Goal: Task Accomplishment & Management: Use online tool/utility

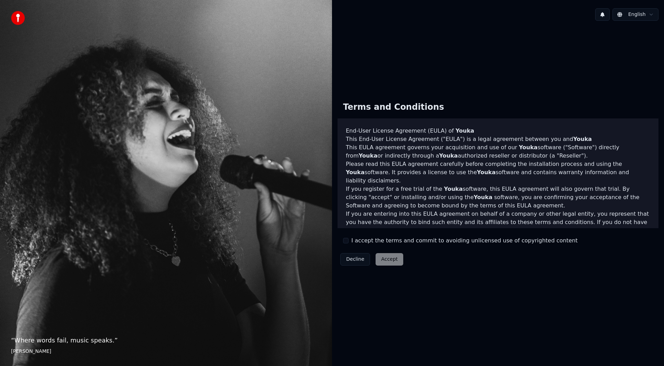
click at [360, 240] on label "I accept the terms and commit to avoiding unlicensed use of copyrighted content" at bounding box center [465, 240] width 226 height 8
click at [349, 240] on button "I accept the terms and commit to avoiding unlicensed use of copyrighted content" at bounding box center [346, 241] width 6 height 6
click at [384, 261] on button "Accept" at bounding box center [390, 259] width 28 height 12
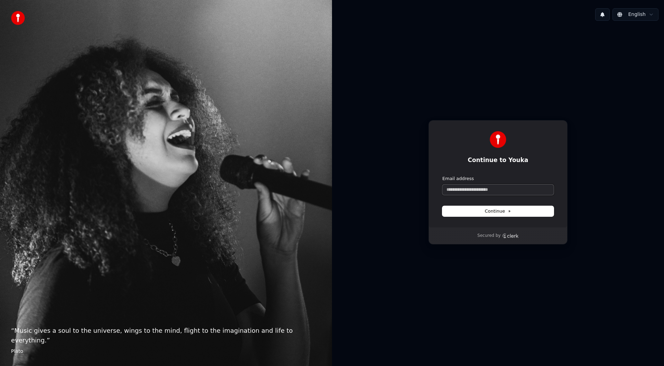
click at [489, 189] on input "Email address" at bounding box center [498, 189] width 111 height 10
click at [443, 175] on button "submit" at bounding box center [443, 175] width 0 height 0
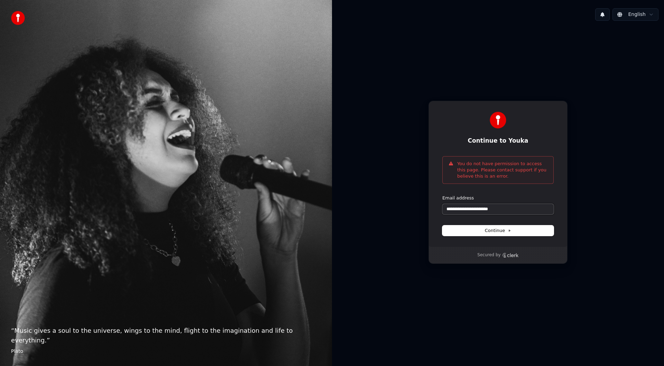
click at [511, 211] on input "**********" at bounding box center [498, 209] width 111 height 10
click at [443, 195] on button "submit" at bounding box center [443, 195] width 0 height 0
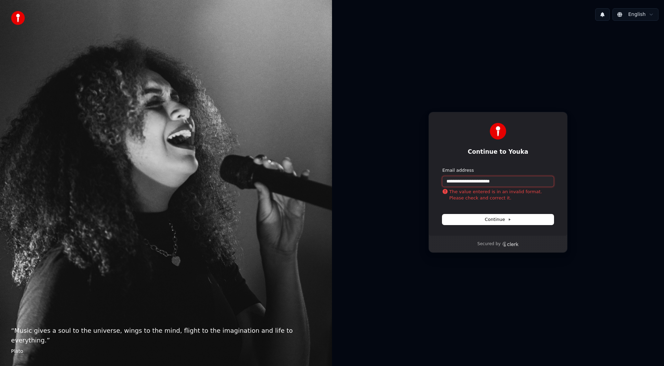
click at [509, 182] on input "**********" at bounding box center [498, 181] width 111 height 10
click at [443, 167] on button "submit" at bounding box center [443, 167] width 0 height 0
type input "**********"
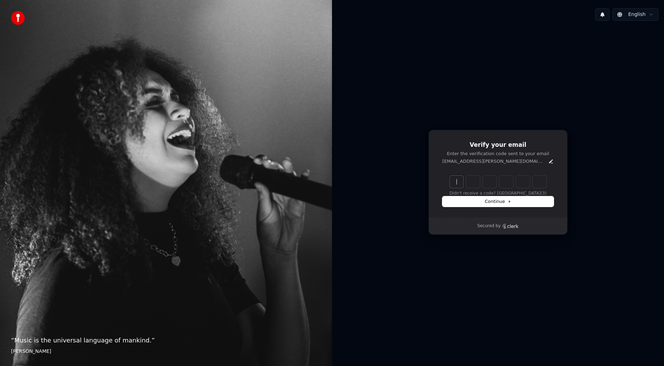
click at [453, 183] on input "Enter verification code" at bounding box center [505, 181] width 111 height 12
paste input "******"
type input "******"
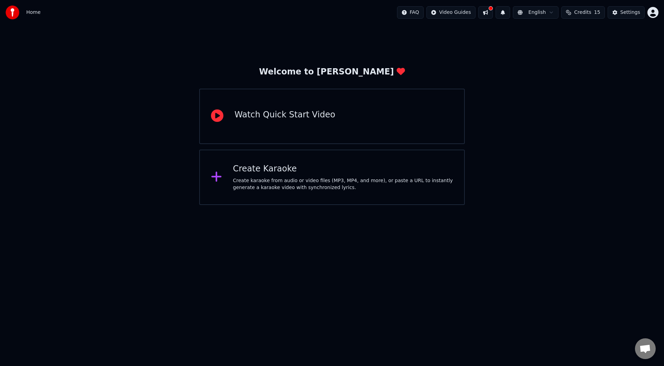
click at [290, 188] on div "Create karaoke from audio or video files (MP3, MP4, and more), or paste a URL t…" at bounding box center [343, 184] width 220 height 14
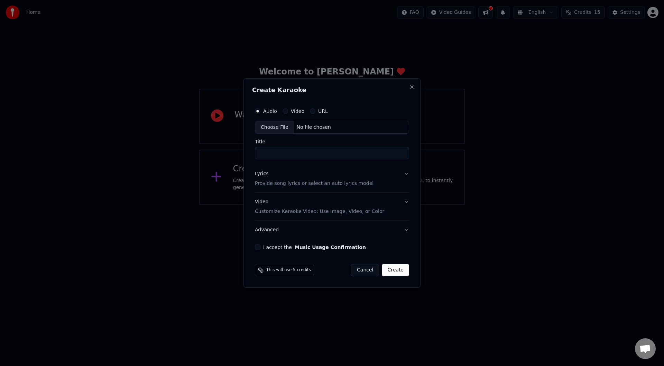
click at [301, 148] on input "Title" at bounding box center [332, 153] width 154 height 12
click at [285, 111] on button "Video" at bounding box center [286, 111] width 6 height 6
click at [258, 110] on button "Audio" at bounding box center [258, 111] width 6 height 6
click at [314, 108] on div "Audio Video URL" at bounding box center [332, 111] width 154 height 14
click at [268, 126] on div "Choose File" at bounding box center [274, 127] width 39 height 12
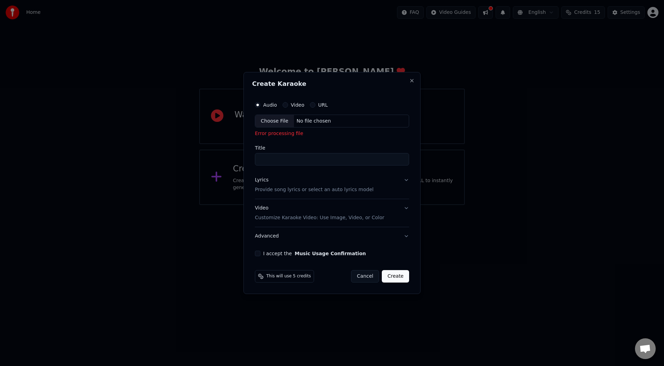
click at [271, 123] on div "Choose File" at bounding box center [274, 121] width 39 height 12
click at [282, 122] on div "Choose File" at bounding box center [274, 121] width 39 height 12
click at [280, 159] on input "Title" at bounding box center [332, 159] width 154 height 12
click at [284, 107] on button "Video" at bounding box center [286, 105] width 6 height 6
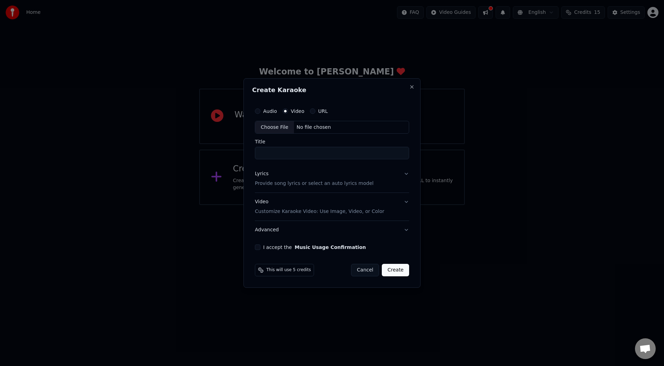
click at [291, 203] on div "Video Customize Karaoke Video: Use Image, Video, or Color" at bounding box center [319, 207] width 129 height 17
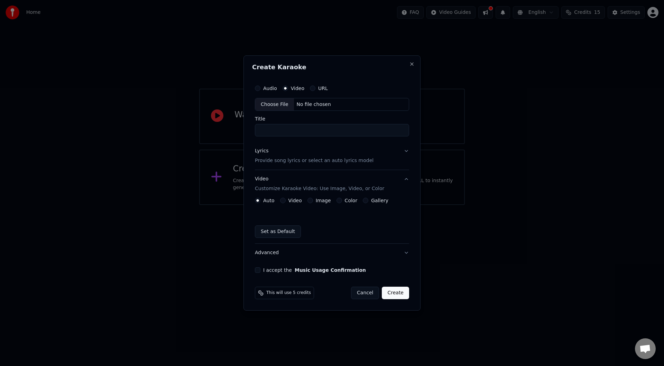
click at [295, 182] on div "Video Customize Karaoke Video: Use Image, Video, or Color" at bounding box center [319, 184] width 129 height 17
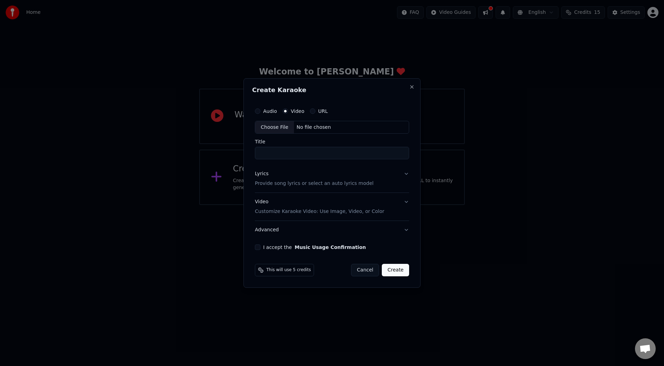
click at [261, 111] on div "Audio" at bounding box center [266, 111] width 22 height 6
click at [256, 111] on button "Audio" at bounding box center [258, 111] width 6 height 6
click at [272, 125] on div "Choose File" at bounding box center [274, 127] width 39 height 12
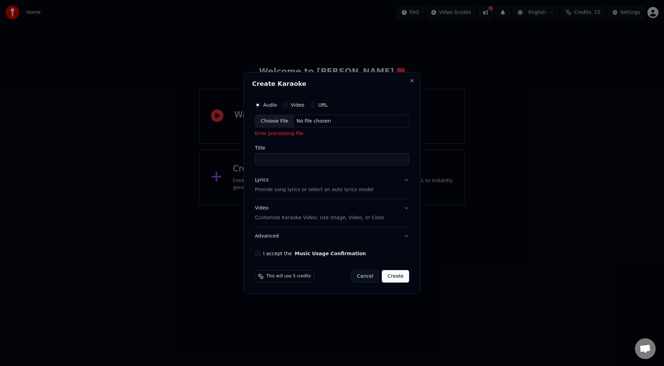
click at [282, 127] on div "Choose File" at bounding box center [274, 121] width 39 height 12
click at [260, 254] on button "I accept the Music Usage Confirmation" at bounding box center [258, 254] width 6 height 6
click at [293, 233] on button "Advanced" at bounding box center [332, 236] width 154 height 18
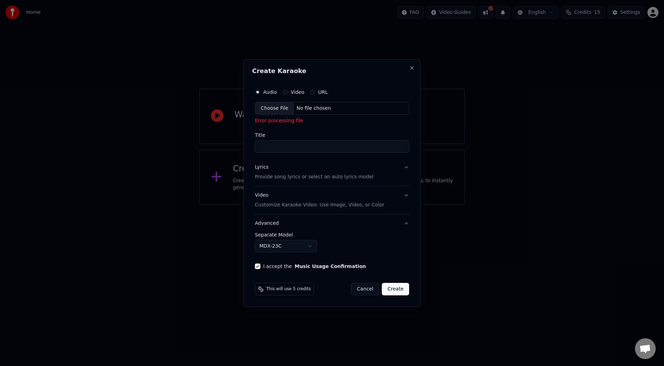
click at [288, 205] on body "**********" at bounding box center [332, 102] width 664 height 205
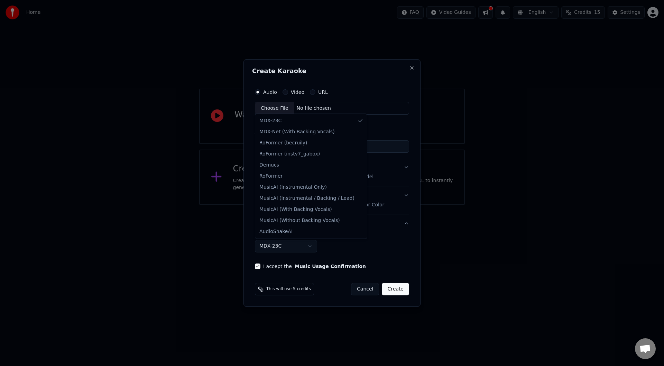
click at [292, 205] on body "**********" at bounding box center [332, 102] width 664 height 205
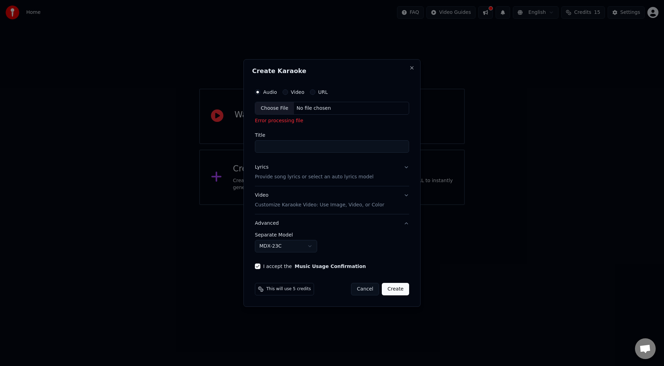
click at [299, 205] on body "**********" at bounding box center [332, 102] width 664 height 205
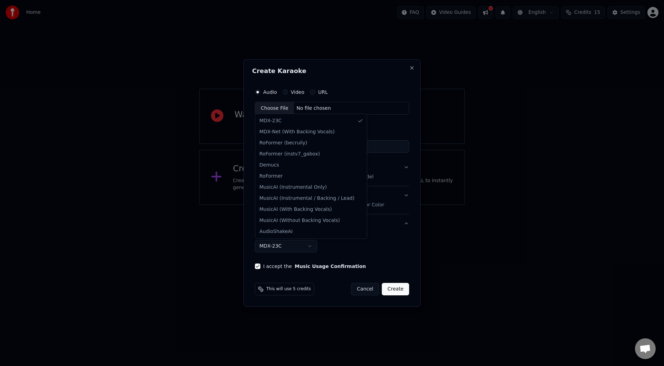
select select "**********"
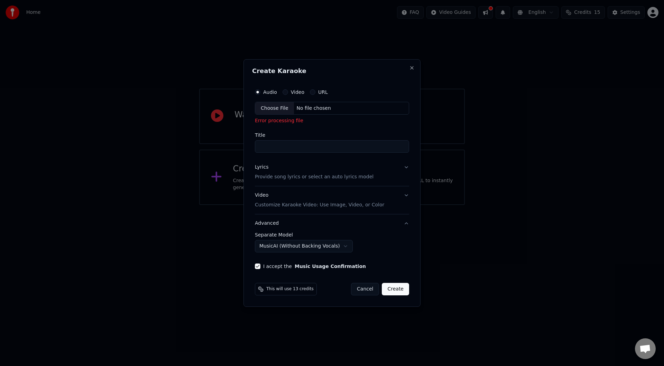
click at [286, 143] on input "Title" at bounding box center [332, 146] width 154 height 12
click at [263, 107] on div "Choose File" at bounding box center [274, 108] width 39 height 12
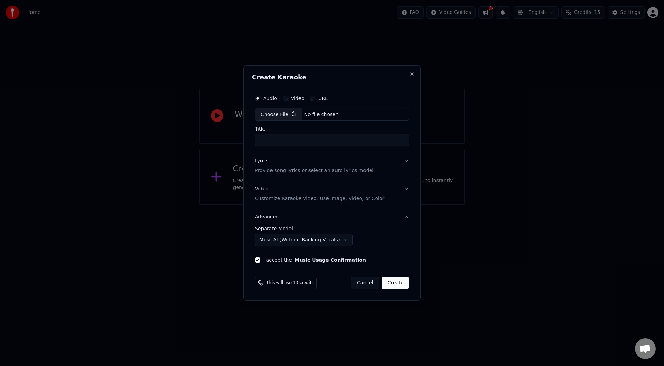
type input "**********"
drag, startPoint x: 399, startPoint y: 143, endPoint x: 204, endPoint y: 137, distance: 194.9
click at [204, 137] on body "**********" at bounding box center [332, 102] width 664 height 205
type input "**********"
click at [300, 158] on div "Lyrics Provide song lyrics or select an auto lyrics model" at bounding box center [313, 166] width 119 height 17
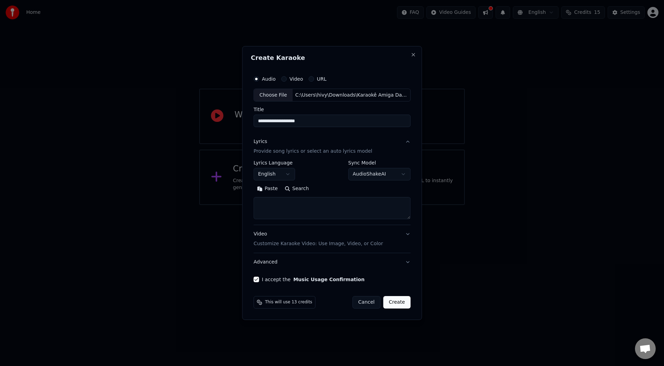
click at [290, 174] on body "**********" at bounding box center [332, 102] width 664 height 205
select select "**"
click at [378, 168] on body "**********" at bounding box center [332, 102] width 664 height 205
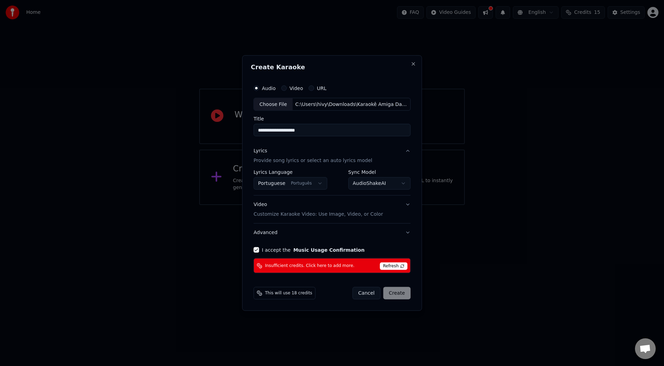
click at [371, 182] on body "**********" at bounding box center [332, 102] width 664 height 205
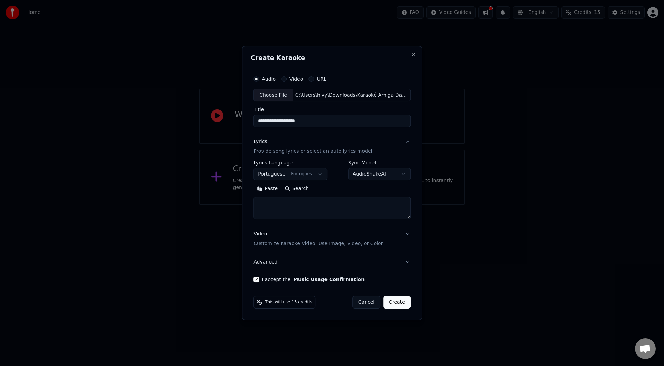
click at [381, 171] on body "**********" at bounding box center [332, 102] width 664 height 205
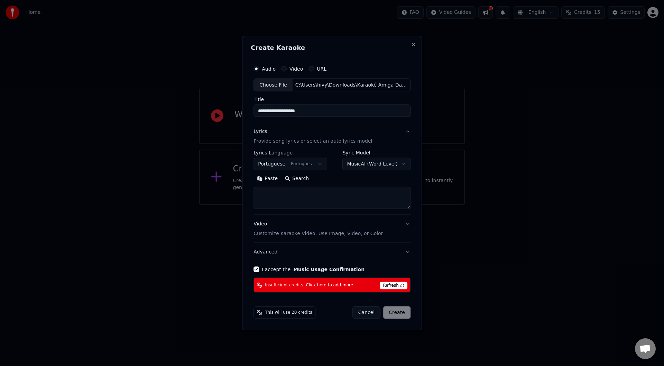
click at [373, 162] on body "**********" at bounding box center [332, 102] width 664 height 205
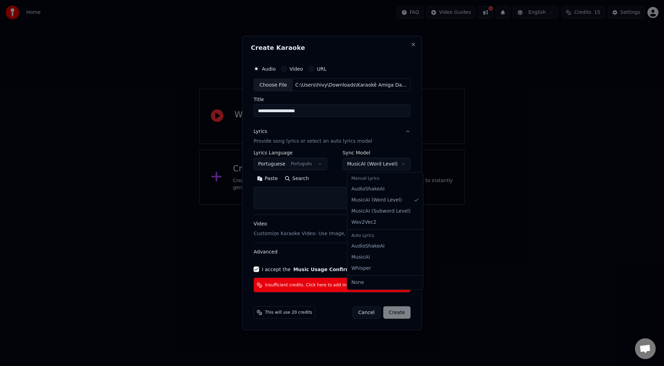
select select "**********"
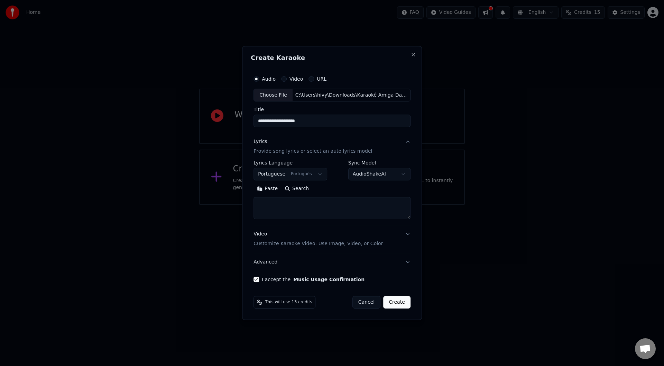
click at [270, 189] on button "Paste" at bounding box center [268, 188] width 28 height 11
type textarea "******"
click at [296, 188] on button "Clear" at bounding box center [298, 188] width 27 height 11
click at [292, 198] on textarea at bounding box center [331, 208] width 154 height 22
paste textarea "**********"
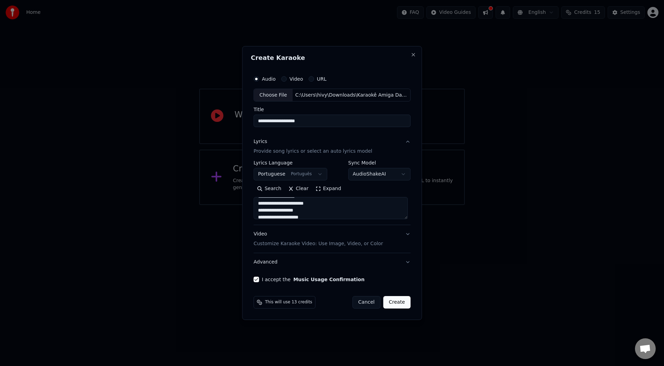
scroll to position [0, 0]
click at [273, 184] on button "Search" at bounding box center [269, 188] width 31 height 11
type textarea "**********"
click at [318, 208] on textarea at bounding box center [331, 208] width 154 height 22
paste textarea "**********"
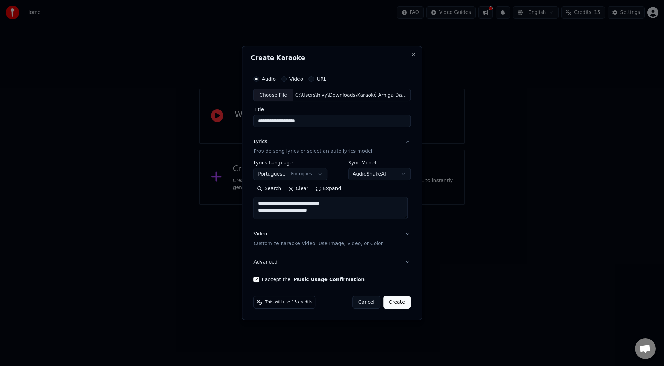
click at [318, 191] on button "Expand" at bounding box center [328, 188] width 33 height 11
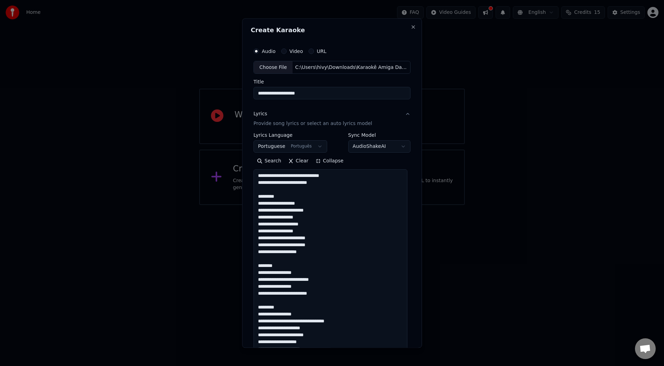
drag, startPoint x: 279, startPoint y: 193, endPoint x: 275, endPoint y: 197, distance: 6.1
drag, startPoint x: 283, startPoint y: 197, endPoint x: 256, endPoint y: 196, distance: 26.7
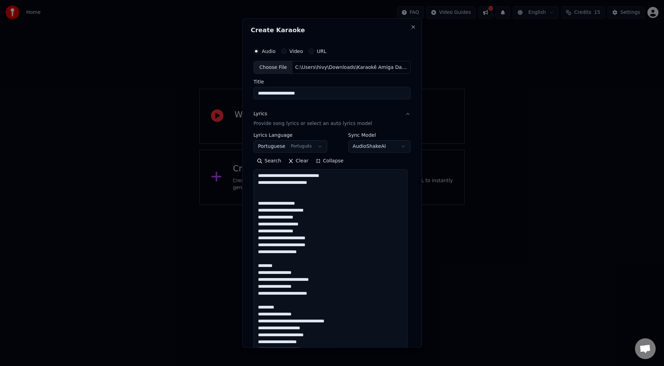
drag, startPoint x: 277, startPoint y: 265, endPoint x: 255, endPoint y: 262, distance: 21.6
drag, startPoint x: 276, startPoint y: 308, endPoint x: 254, endPoint y: 305, distance: 22.0
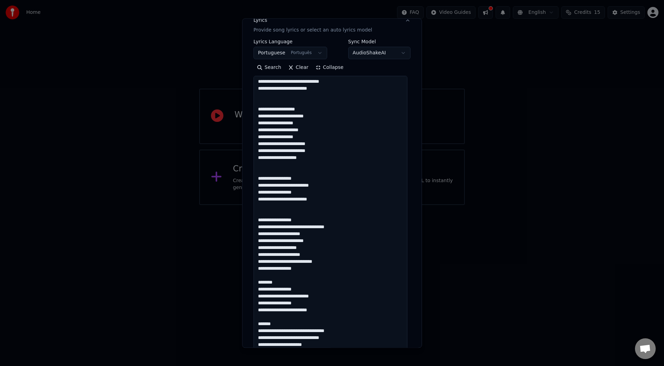
scroll to position [138, 0]
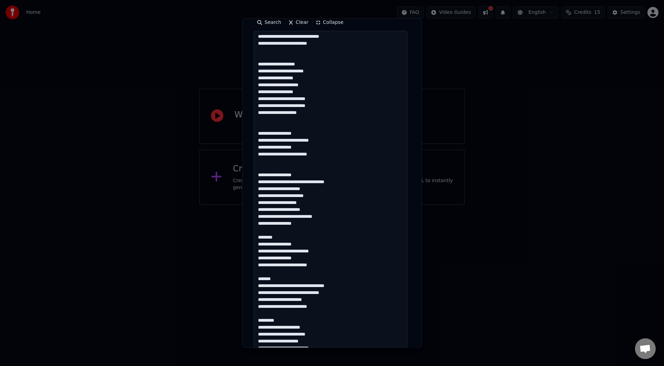
drag, startPoint x: 274, startPoint y: 236, endPoint x: 255, endPoint y: 237, distance: 19.4
click at [255, 237] on textarea at bounding box center [331, 262] width 154 height 462
drag, startPoint x: 278, startPoint y: 280, endPoint x: 254, endPoint y: 280, distance: 24.2
click at [254, 280] on textarea at bounding box center [331, 262] width 154 height 462
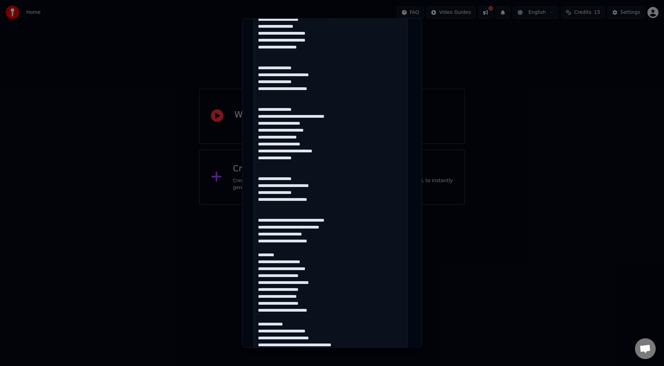
scroll to position [208, 0]
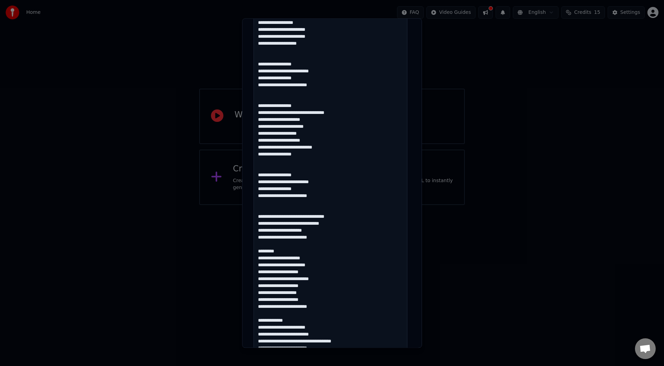
drag, startPoint x: 279, startPoint y: 249, endPoint x: 255, endPoint y: 249, distance: 23.5
click at [255, 249] on textarea at bounding box center [331, 193] width 154 height 462
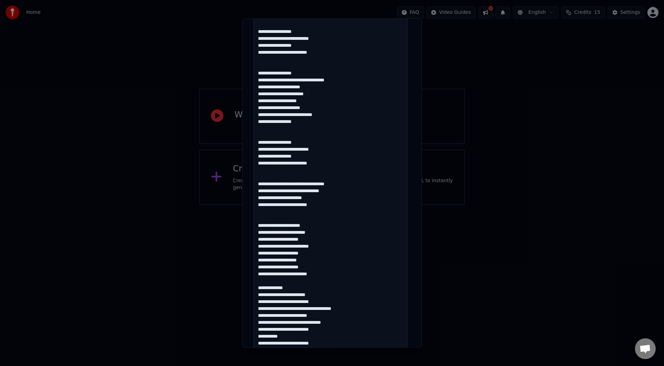
scroll to position [277, 0]
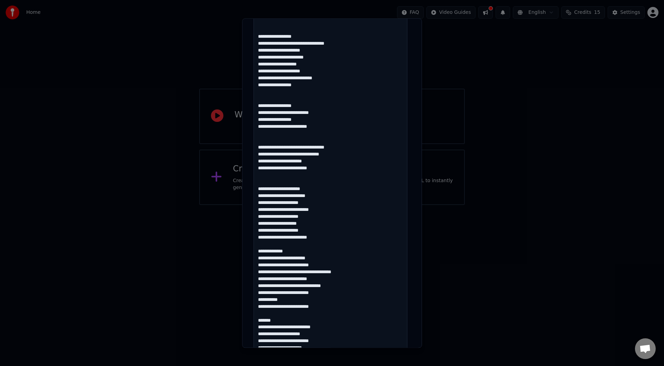
drag, startPoint x: 286, startPoint y: 252, endPoint x: 255, endPoint y: 251, distance: 31.5
click at [255, 251] on textarea at bounding box center [331, 124] width 154 height 462
drag, startPoint x: 270, startPoint y: 322, endPoint x: 253, endPoint y: 319, distance: 17.3
click at [254, 319] on textarea at bounding box center [331, 124] width 154 height 462
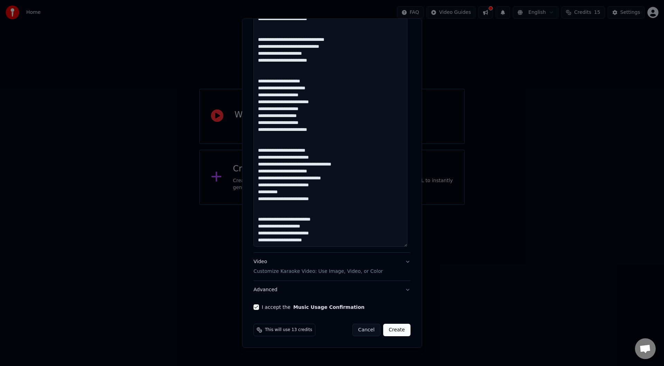
scroll to position [281, 0]
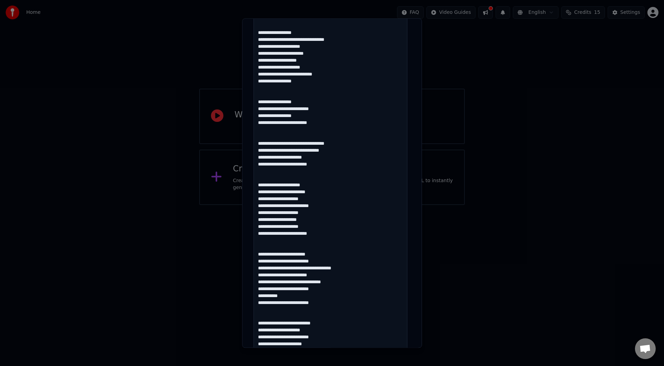
drag, startPoint x: 336, startPoint y: 149, endPoint x: 310, endPoint y: 148, distance: 26.3
click at [310, 148] on textarea at bounding box center [331, 120] width 154 height 462
click at [344, 170] on textarea at bounding box center [331, 120] width 154 height 462
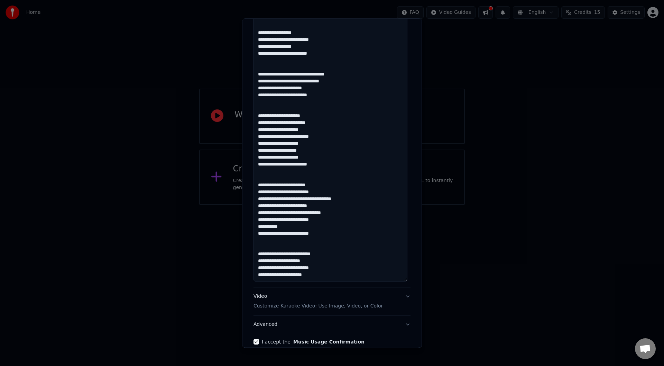
drag, startPoint x: 355, startPoint y: 199, endPoint x: 281, endPoint y: 196, distance: 73.4
click at [281, 196] on textarea at bounding box center [331, 51] width 154 height 462
drag, startPoint x: 341, startPoint y: 213, endPoint x: 282, endPoint y: 213, distance: 58.8
click at [282, 213] on textarea at bounding box center [331, 51] width 154 height 462
click at [341, 213] on textarea at bounding box center [331, 51] width 154 height 462
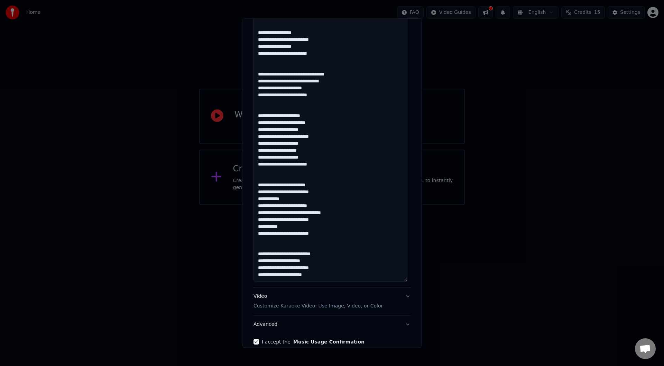
scroll to position [0, 0]
click at [333, 83] on textarea at bounding box center [331, 51] width 154 height 462
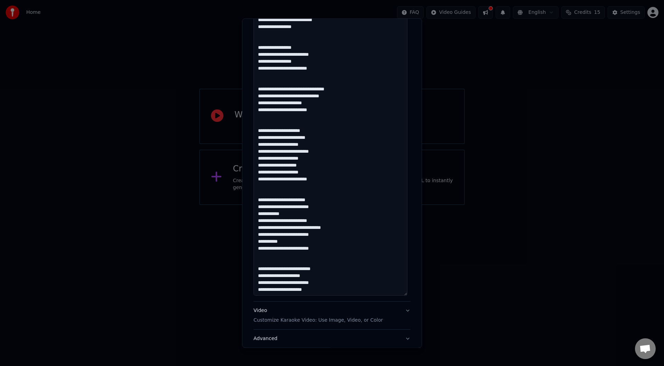
scroll to position [384, 0]
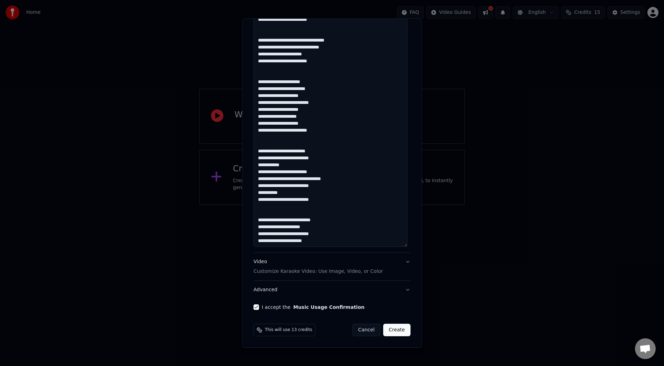
type textarea "**********"
click at [338, 274] on p "Customize Karaoke Video: Use Image, Video, or Color" at bounding box center [318, 271] width 129 height 7
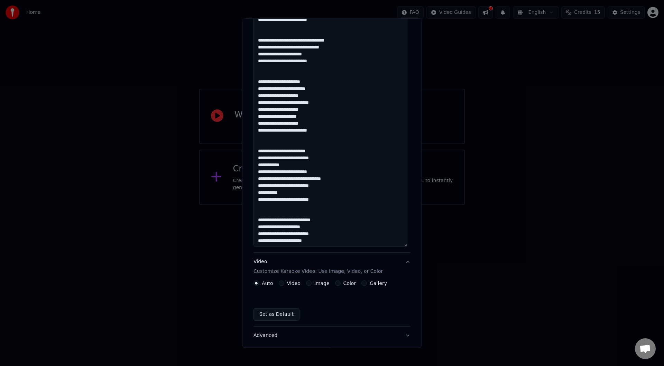
scroll to position [0, 0]
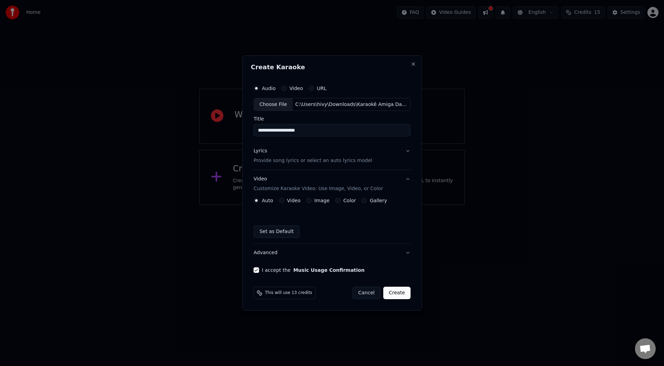
click at [284, 200] on button "Video" at bounding box center [282, 201] width 6 height 6
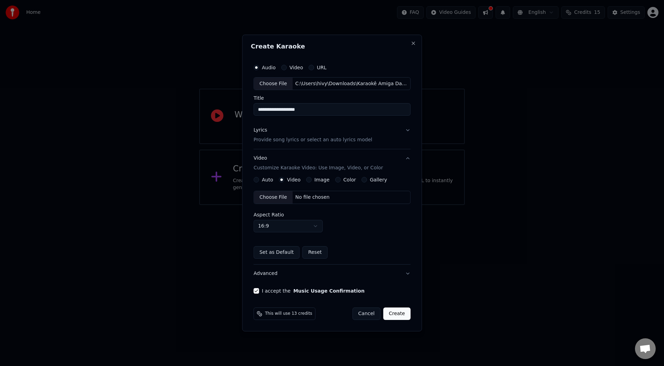
click at [280, 196] on div "Choose File" at bounding box center [273, 197] width 39 height 12
click at [306, 205] on body "**********" at bounding box center [332, 102] width 664 height 205
click at [282, 205] on body "**********" at bounding box center [332, 102] width 664 height 205
click at [296, 277] on button "Advanced" at bounding box center [332, 273] width 157 height 18
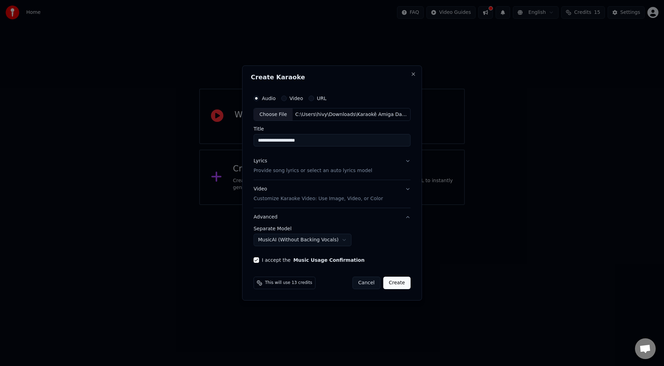
click at [365, 217] on button "Advanced" at bounding box center [332, 217] width 157 height 18
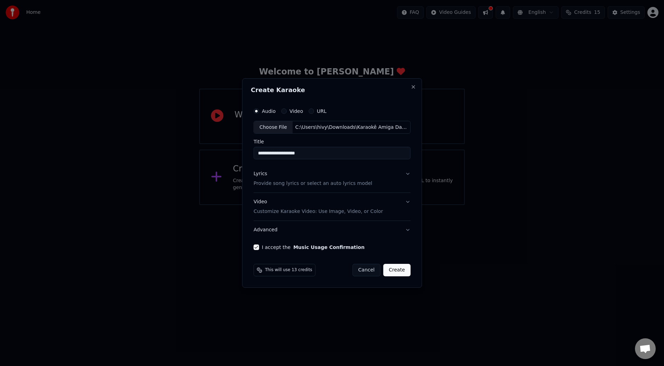
click at [400, 269] on button "Create" at bounding box center [396, 270] width 27 height 12
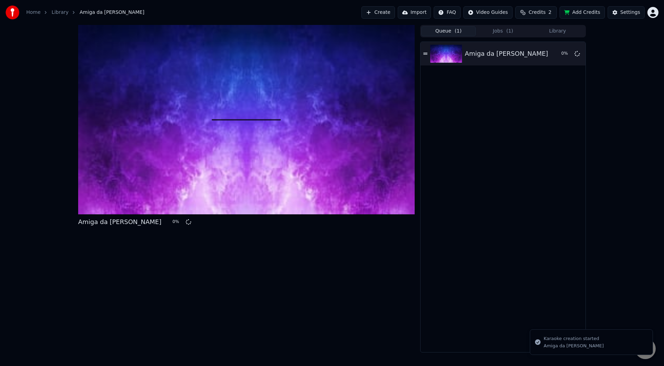
click at [452, 33] on button "Queue ( 1 )" at bounding box center [448, 31] width 55 height 10
click at [485, 30] on button "Jobs ( 1 )" at bounding box center [503, 31] width 55 height 10
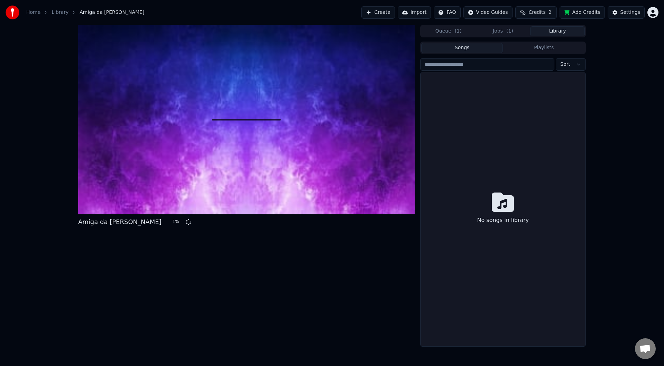
click at [540, 30] on button "Library" at bounding box center [557, 31] width 55 height 10
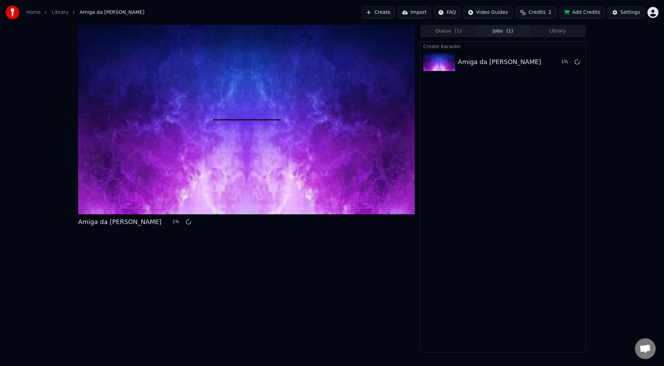
click at [503, 36] on button "Jobs ( 1 )" at bounding box center [503, 31] width 55 height 10
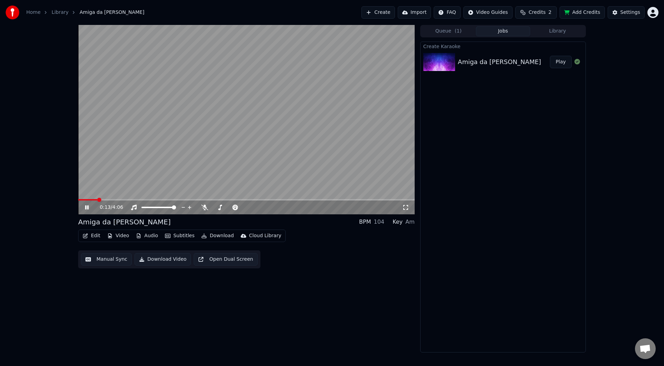
click at [227, 196] on video at bounding box center [246, 119] width 337 height 189
click at [227, 200] on span at bounding box center [246, 199] width 337 height 1
drag, startPoint x: 203, startPoint y: 206, endPoint x: 208, endPoint y: 208, distance: 4.8
click at [203, 206] on icon at bounding box center [204, 208] width 7 height 6
click at [86, 209] on icon at bounding box center [87, 207] width 4 height 5
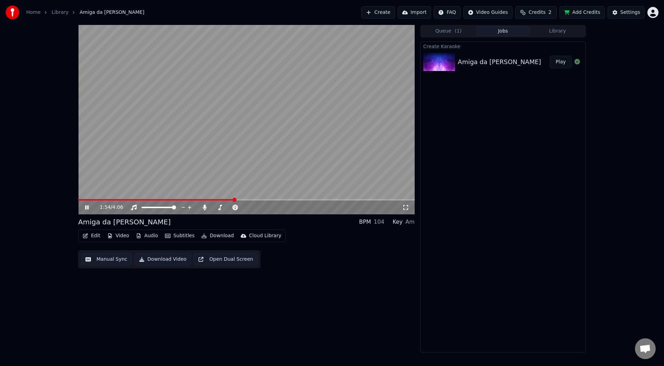
click at [87, 205] on icon at bounding box center [92, 208] width 16 height 6
click at [89, 236] on button "Edit" at bounding box center [91, 236] width 23 height 10
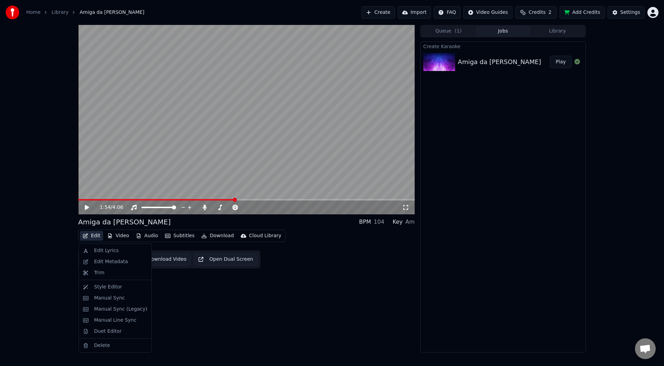
click at [89, 236] on button "Edit" at bounding box center [91, 236] width 23 height 10
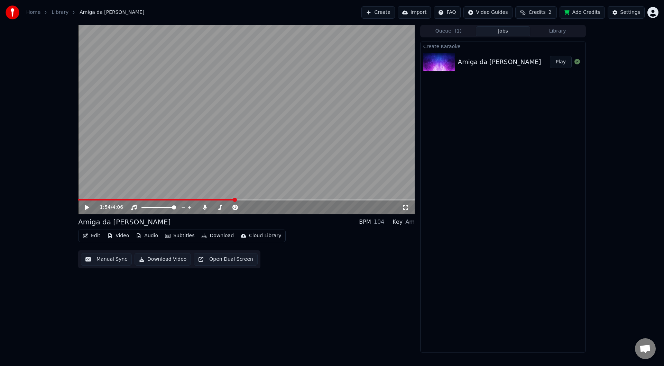
click at [94, 255] on button "Manual Sync" at bounding box center [106, 259] width 51 height 12
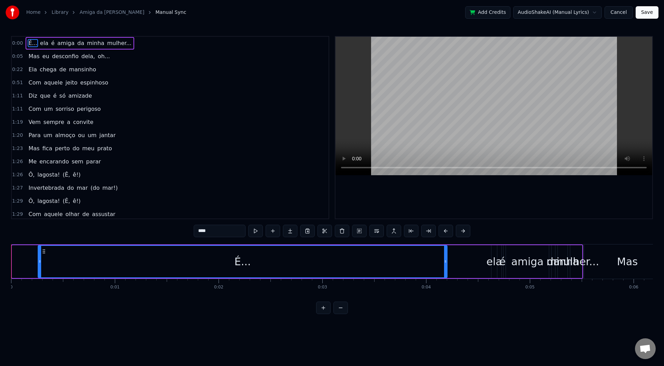
drag, startPoint x: 15, startPoint y: 265, endPoint x: 40, endPoint y: 267, distance: 26.1
click at [40, 267] on div at bounding box center [39, 261] width 3 height 31
drag, startPoint x: 40, startPoint y: 267, endPoint x: 0, endPoint y: 264, distance: 40.6
click at [0, 264] on div "Home Library Amiga da [PERSON_NAME] Manual Sync Add Credits AudioShakeAI (Manua…" at bounding box center [332, 157] width 664 height 314
drag, startPoint x: 10, startPoint y: 267, endPoint x: 21, endPoint y: 269, distance: 11.1
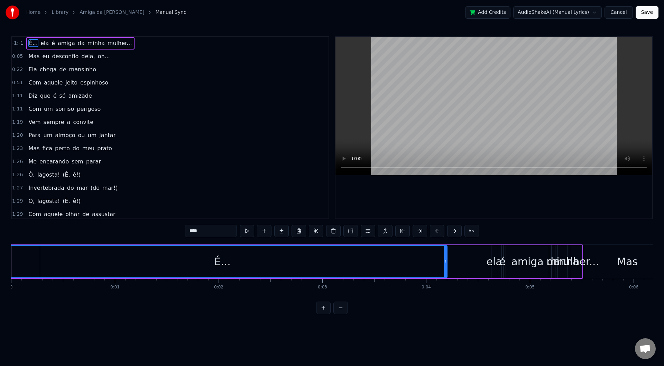
click at [21, 269] on div "Home Library Amiga da [PERSON_NAME] Manual Sync Add Credits AudioShakeAI (Manua…" at bounding box center [332, 157] width 664 height 314
click at [330, 325] on html "Home Library Amiga da [PERSON_NAME] Manual Sync Add Credits AudioShakeAI (Manua…" at bounding box center [332, 162] width 664 height 325
drag, startPoint x: 314, startPoint y: 301, endPoint x: 350, endPoint y: 298, distance: 36.5
click at [350, 296] on div "É... ela é amiga da minha mulher... Mas eu desconfio dela, oh... Ela chega de m…" at bounding box center [332, 270] width 642 height 52
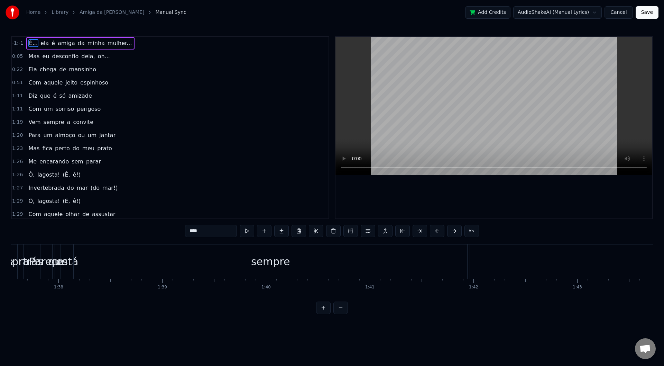
scroll to position [0, 14846]
click at [343, 312] on button at bounding box center [341, 307] width 15 height 12
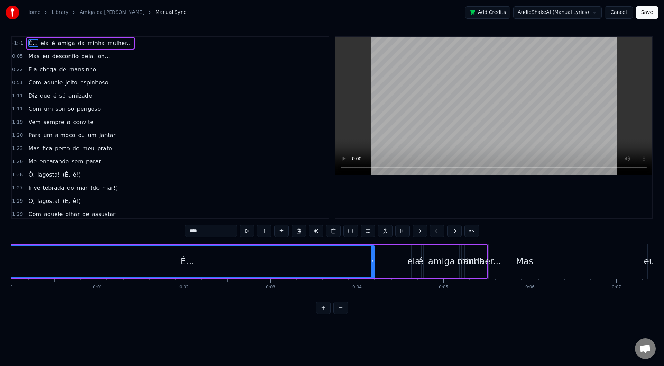
click at [337, 314] on button at bounding box center [341, 307] width 15 height 12
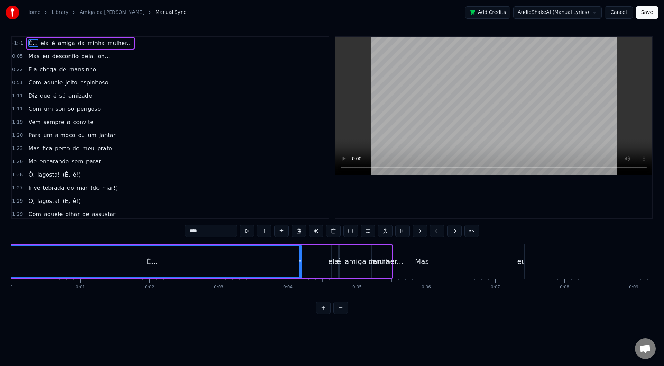
click at [337, 314] on button at bounding box center [341, 307] width 15 height 12
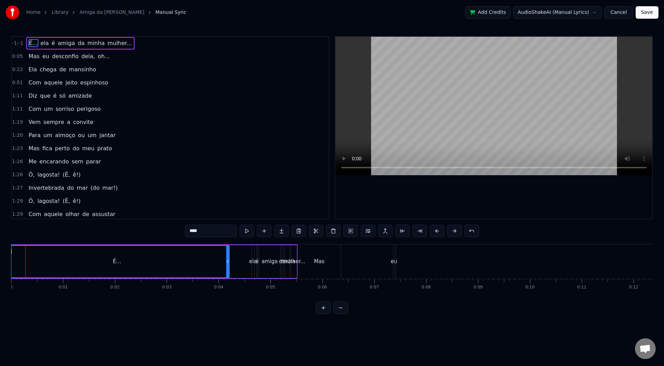
click at [337, 314] on button at bounding box center [341, 307] width 15 height 12
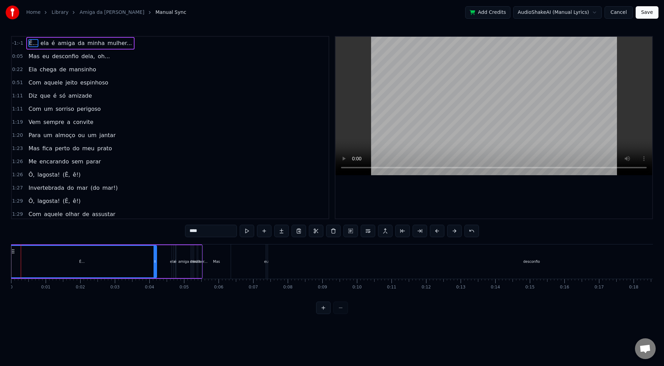
click at [325, 314] on button at bounding box center [323, 307] width 15 height 12
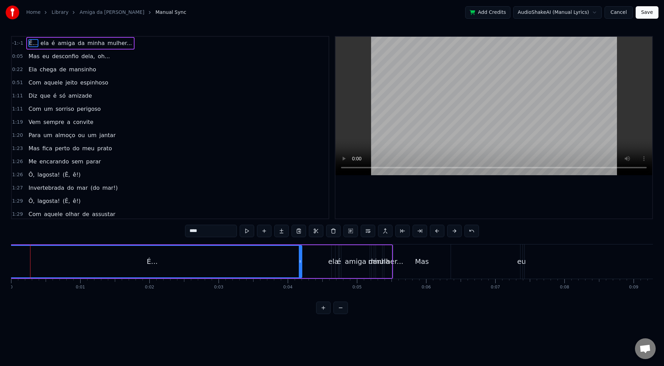
click at [325, 314] on button at bounding box center [323, 307] width 15 height 12
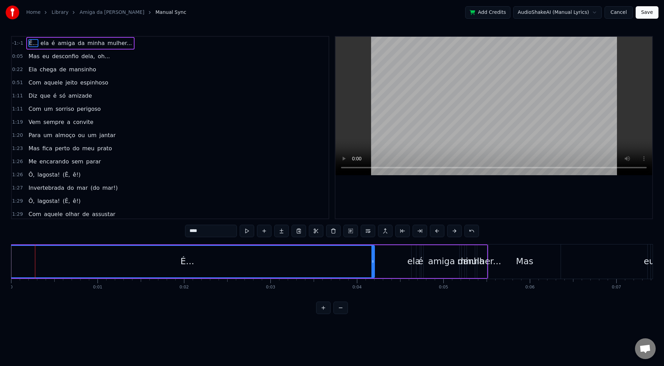
click at [325, 314] on button at bounding box center [323, 307] width 15 height 12
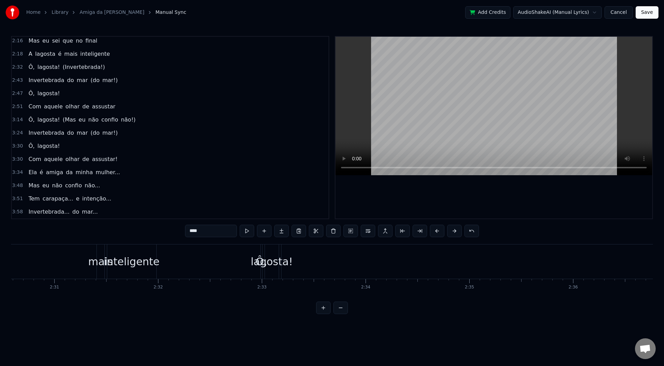
scroll to position [0, 15815]
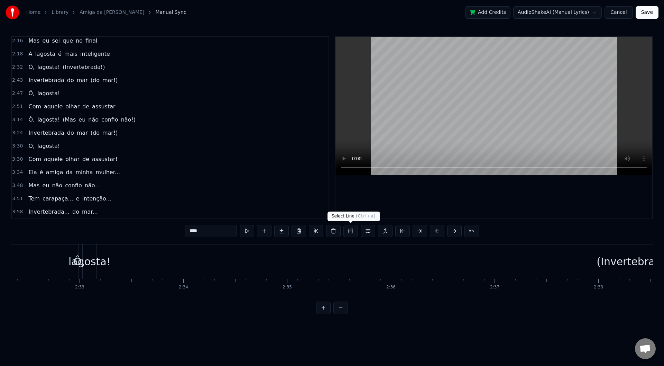
click at [349, 233] on button at bounding box center [351, 231] width 15 height 12
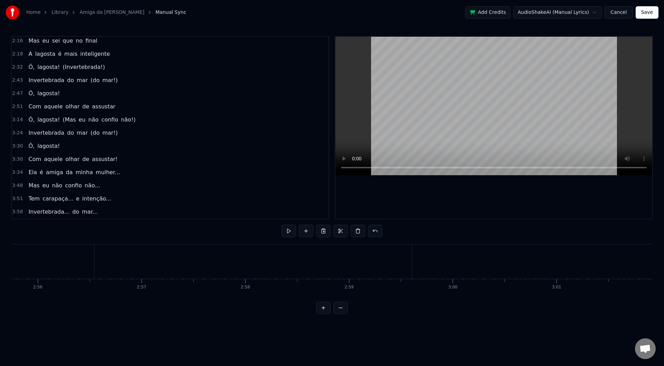
scroll to position [0, 18259]
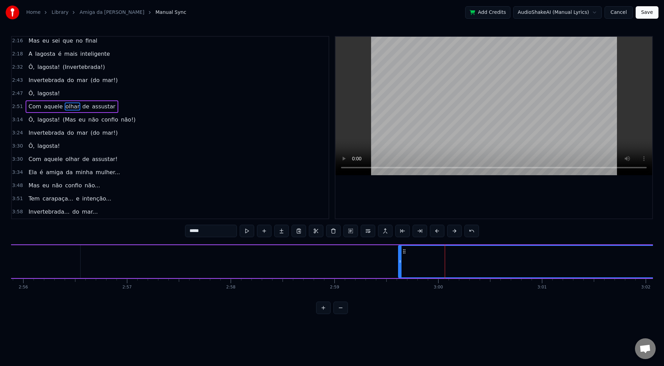
scroll to position [455, 0]
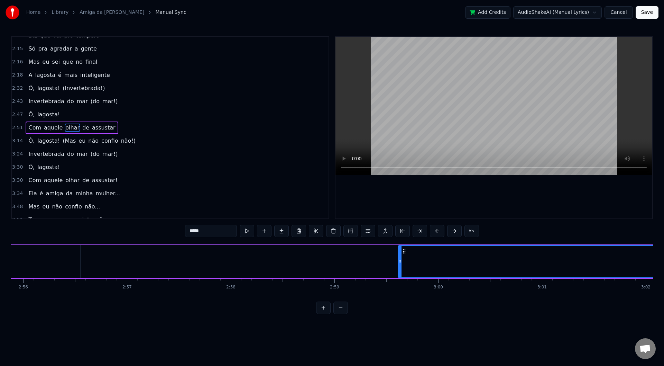
drag, startPoint x: 474, startPoint y: 301, endPoint x: 503, endPoint y: 301, distance: 28.7
click at [503, 296] on div "É... ela é amiga da minha mulher... Mas eu desconfio dela, oh... Ela chega de m…" at bounding box center [332, 270] width 642 height 52
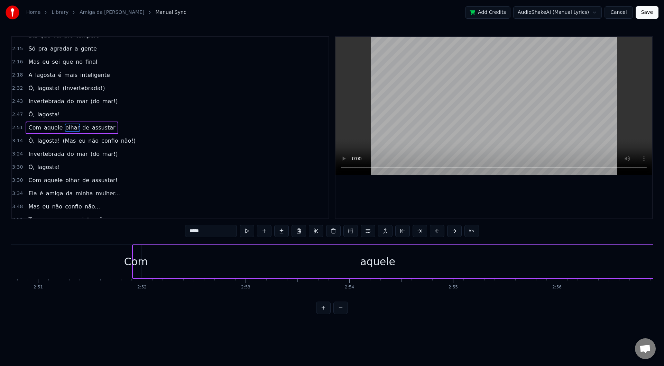
scroll to position [0, 17711]
click at [458, 273] on div "aquele" at bounding box center [392, 261] width 473 height 33
type input "******"
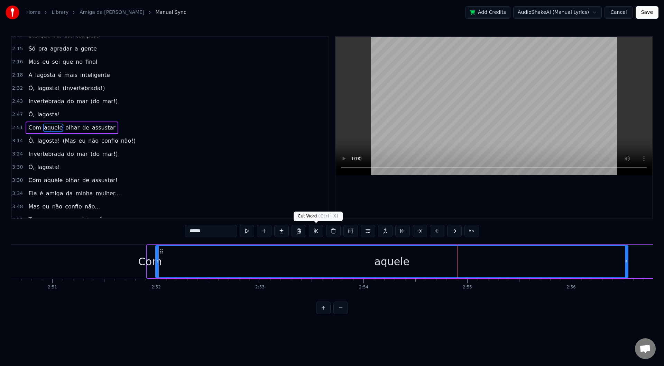
click at [314, 228] on button at bounding box center [316, 231] width 15 height 12
click at [380, 231] on button at bounding box center [377, 231] width 15 height 12
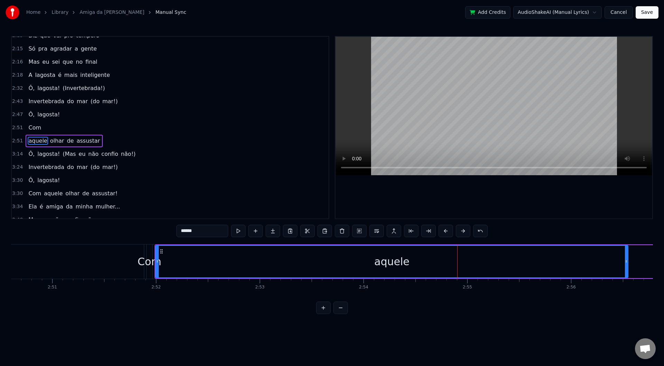
scroll to position [468, 0]
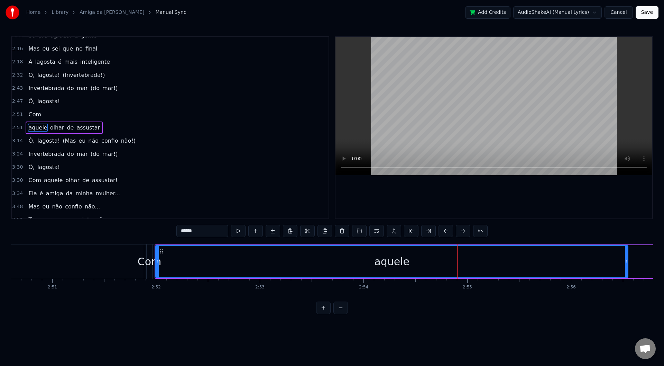
click at [374, 232] on button at bounding box center [377, 231] width 15 height 12
click at [489, 269] on div "aquele" at bounding box center [392, 261] width 472 height 31
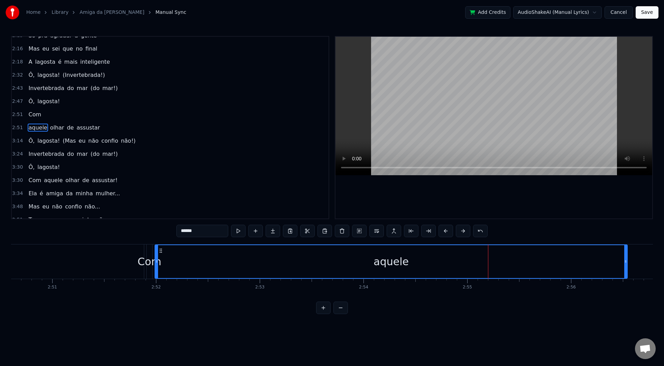
click at [461, 264] on div "aquele" at bounding box center [391, 261] width 472 height 33
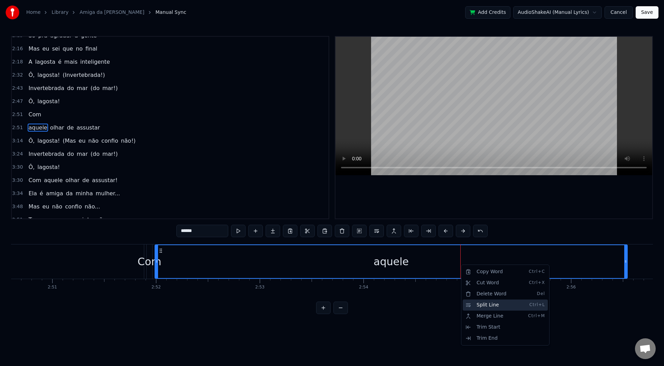
click at [488, 308] on div "Split Line Ctrl+L" at bounding box center [505, 304] width 85 height 11
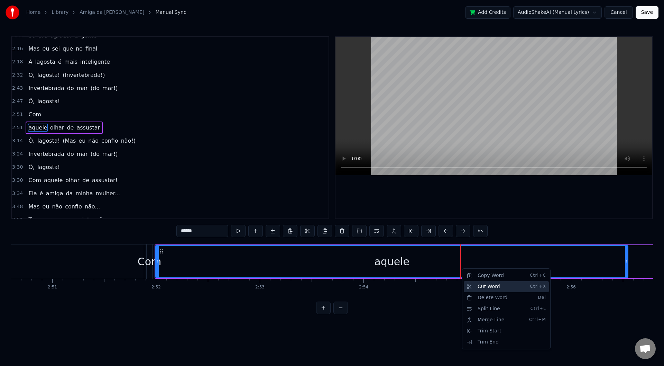
click at [487, 288] on div "Cut Word Ctrl+X" at bounding box center [506, 286] width 85 height 11
click at [474, 291] on div "Delete Word Del" at bounding box center [503, 291] width 85 height 11
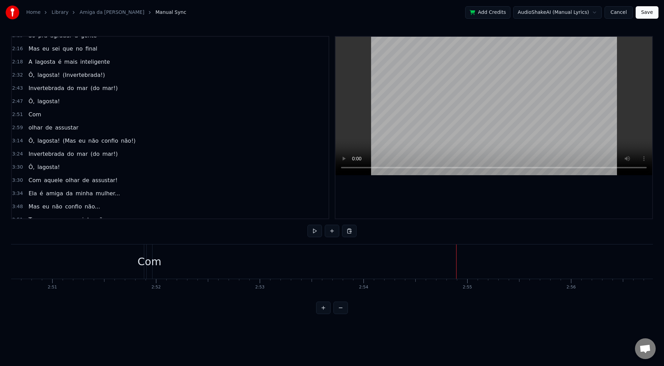
click at [16, 11] on img at bounding box center [13, 13] width 14 height 14
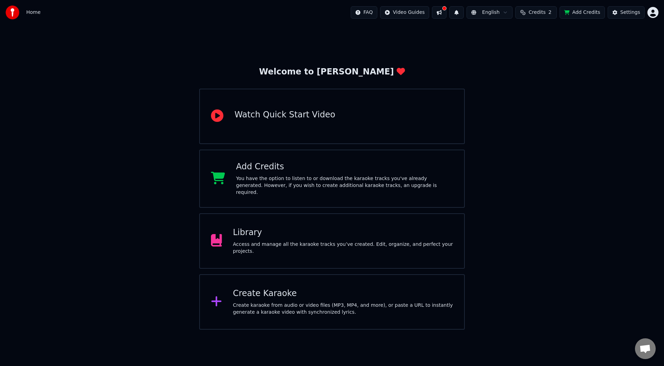
click at [659, 13] on html "Home FAQ Video Guides English Credits 2 Add Credits Settings Welcome to Youka W…" at bounding box center [332, 164] width 664 height 329
click at [611, 70] on span "Sign Out" at bounding box center [607, 73] width 21 height 7
